Goal: Check status

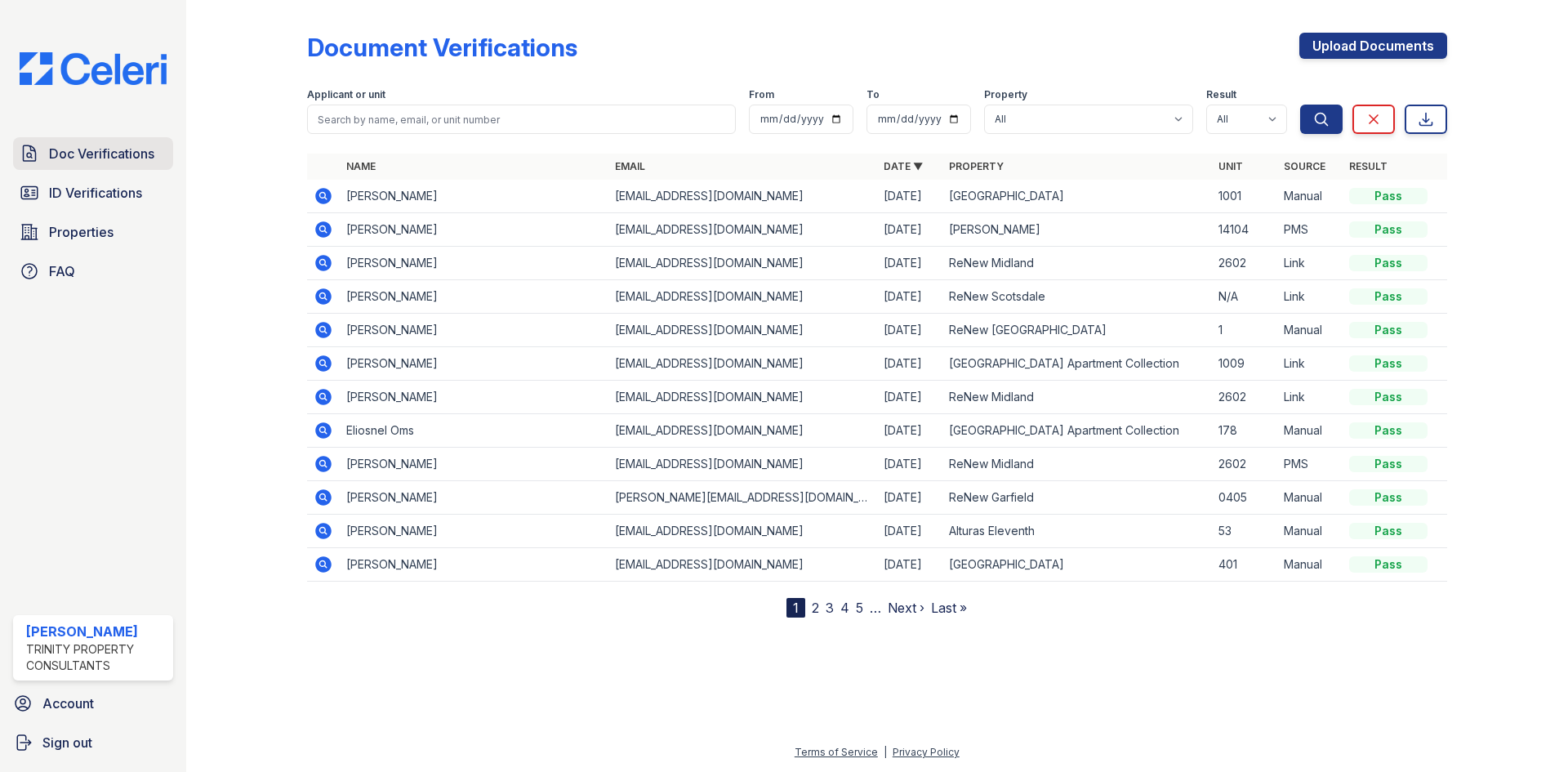
click at [87, 155] on span "Doc Verifications" at bounding box center [101, 154] width 106 height 20
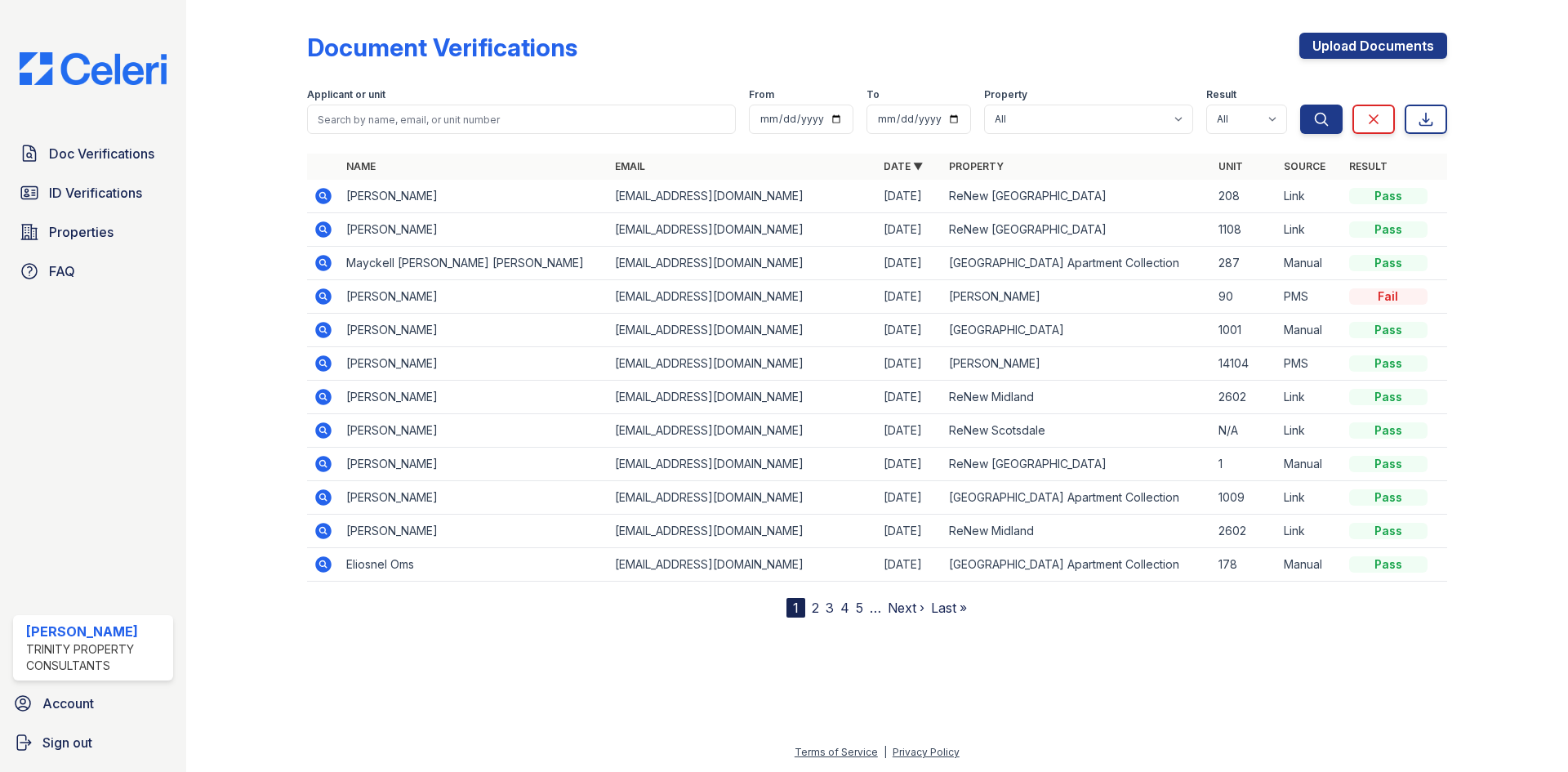
click at [321, 186] on icon at bounding box center [324, 196] width 20 height 20
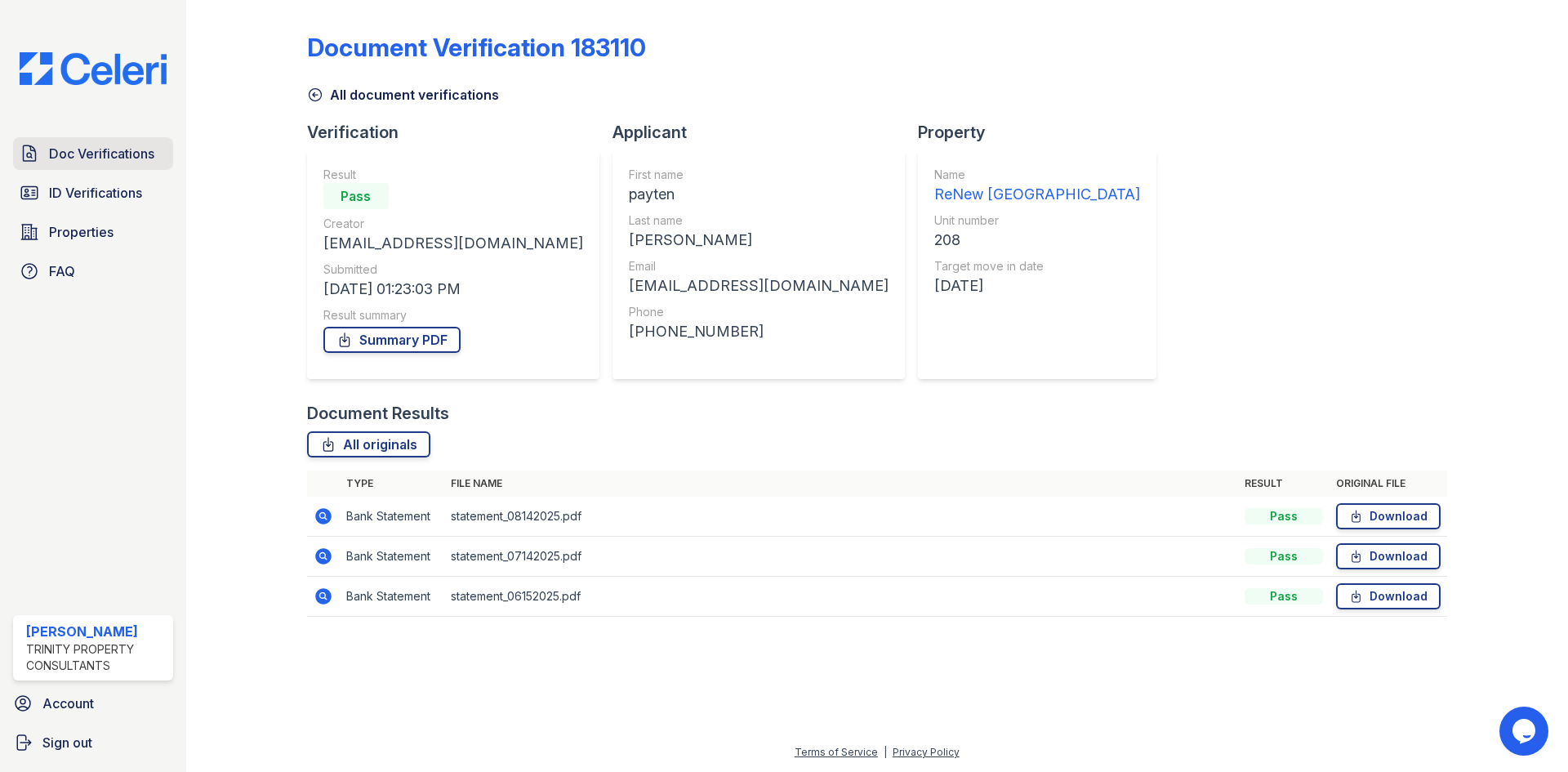
click at [86, 140] on link "Doc Verifications" at bounding box center [92, 154] width 160 height 33
